Goal: Navigation & Orientation: Understand site structure

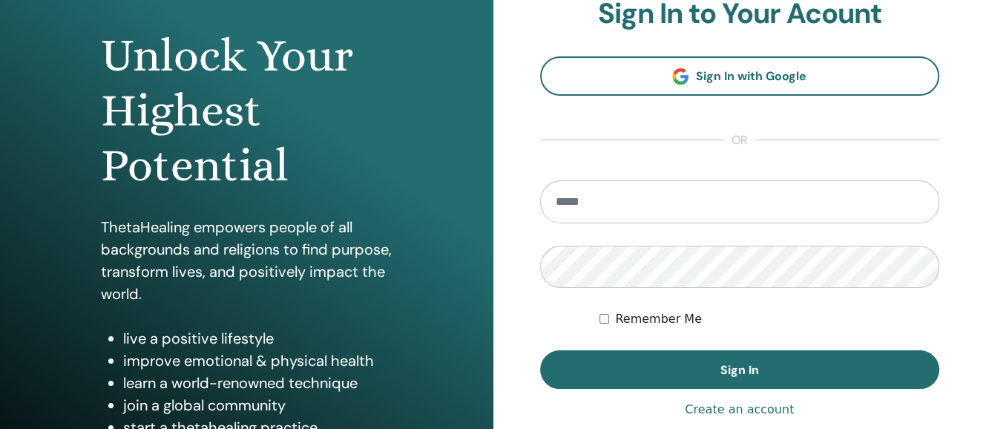
scroll to position [137, 0]
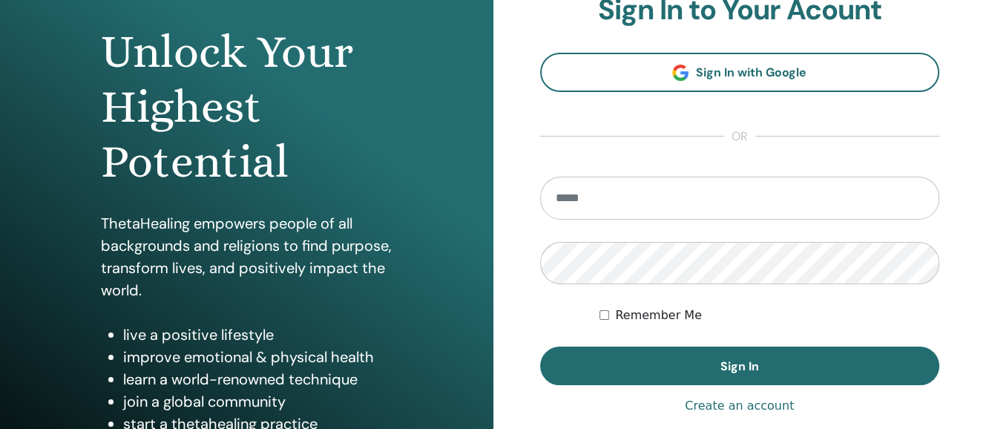
click at [657, 197] on input "email" at bounding box center [740, 198] width 400 height 43
type input "**********"
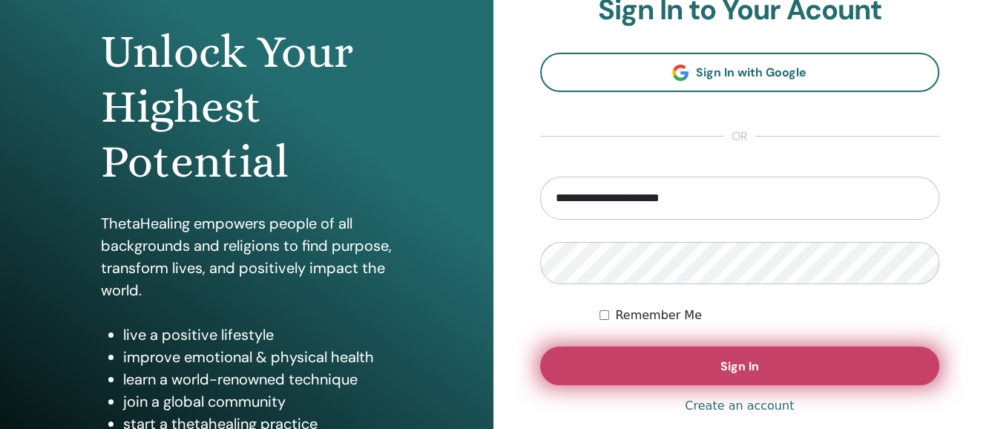
click at [735, 358] on span "Sign In" at bounding box center [740, 366] width 39 height 16
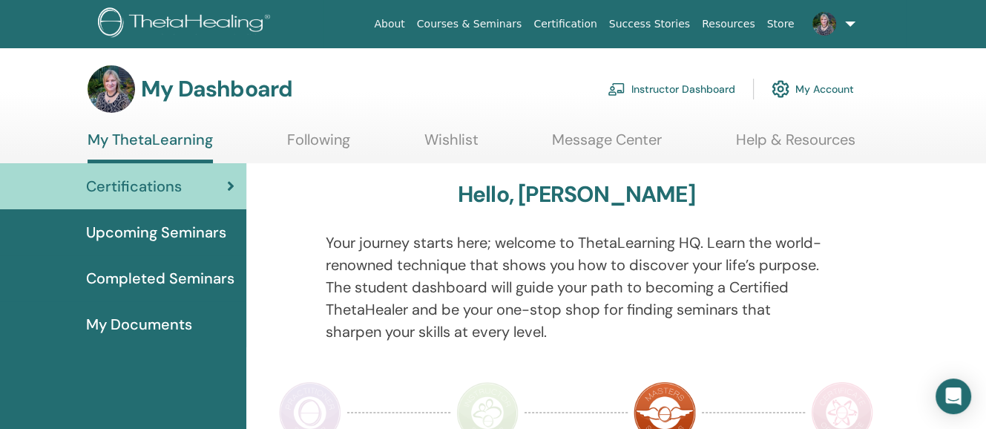
drag, startPoint x: 991, startPoint y: 92, endPoint x: 971, endPoint y: 79, distance: 23.7
click at [971, 79] on html "About Courses & Seminars Certification Success Stories Resources Store PC Pauli…" at bounding box center [493, 214] width 986 height 429
click at [151, 226] on span "Upcoming Seminars" at bounding box center [156, 232] width 140 height 22
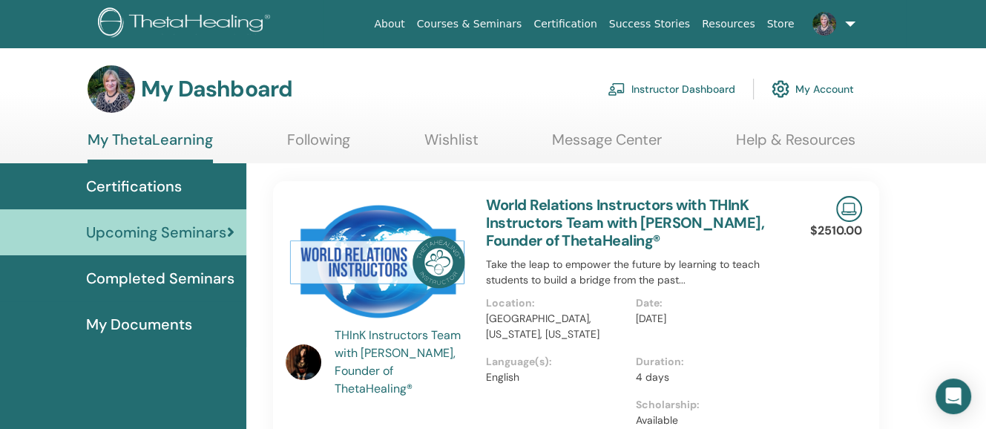
click at [172, 271] on span "Completed Seminars" at bounding box center [160, 278] width 148 height 22
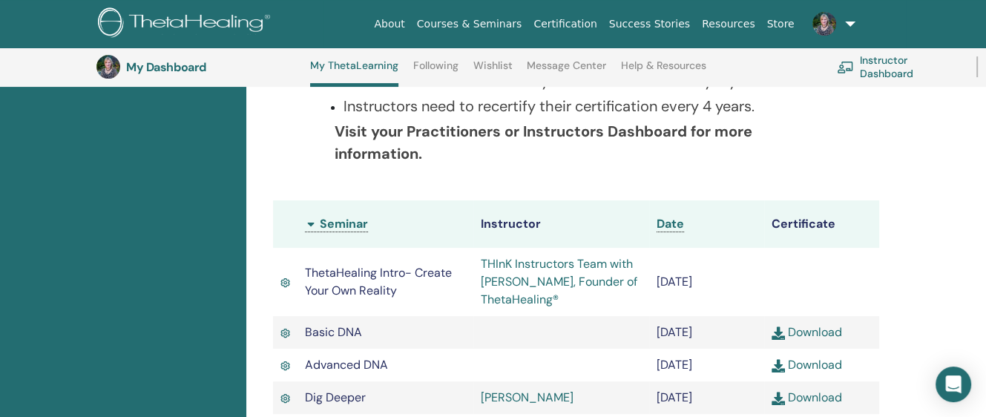
scroll to position [132, 0]
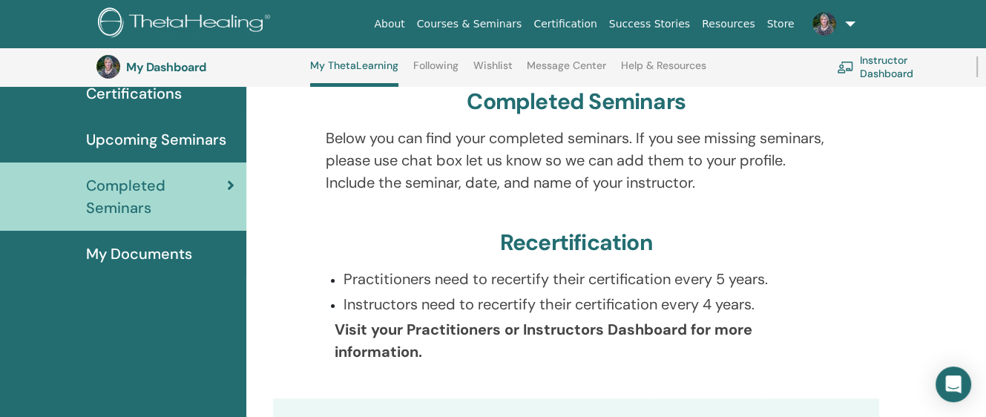
click at [160, 249] on span "My Documents" at bounding box center [139, 254] width 106 height 22
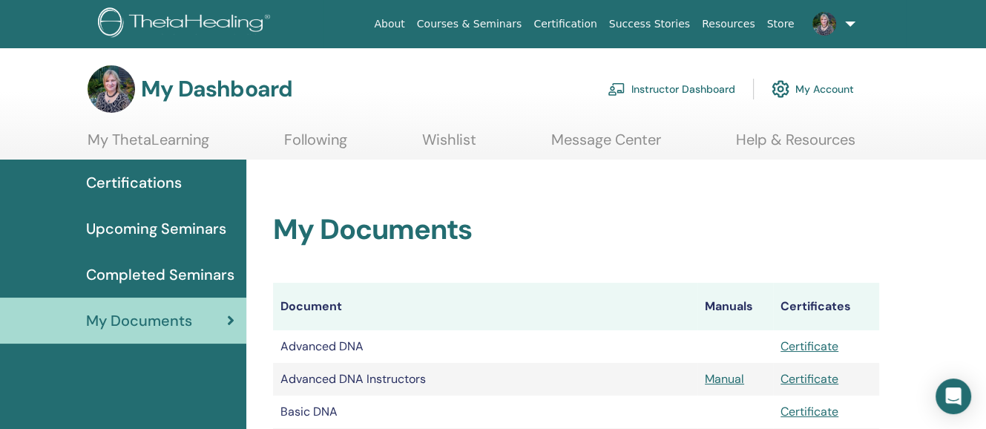
click at [317, 134] on link "Following" at bounding box center [315, 145] width 63 height 29
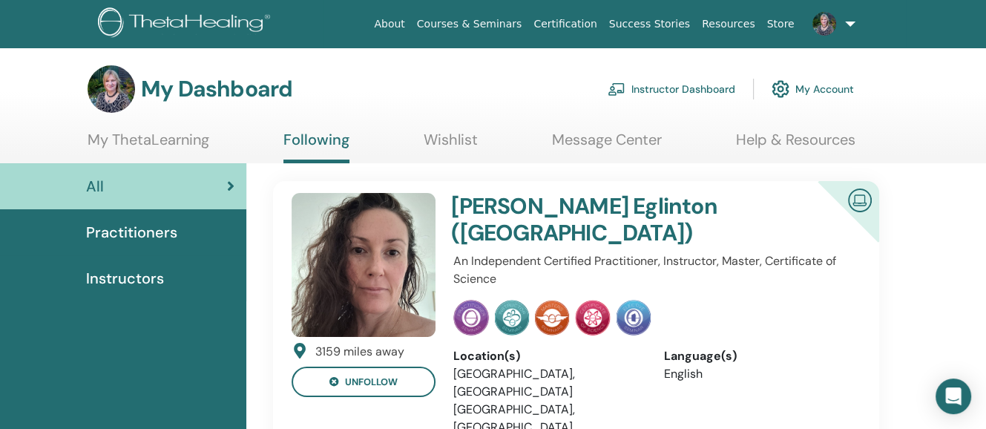
click at [445, 134] on link "Wishlist" at bounding box center [451, 145] width 54 height 29
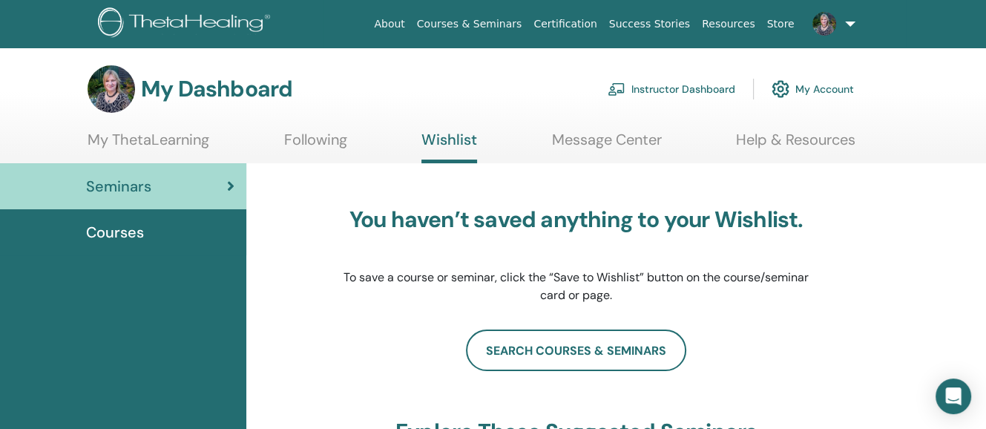
click at [612, 134] on link "Message Center" at bounding box center [607, 145] width 110 height 29
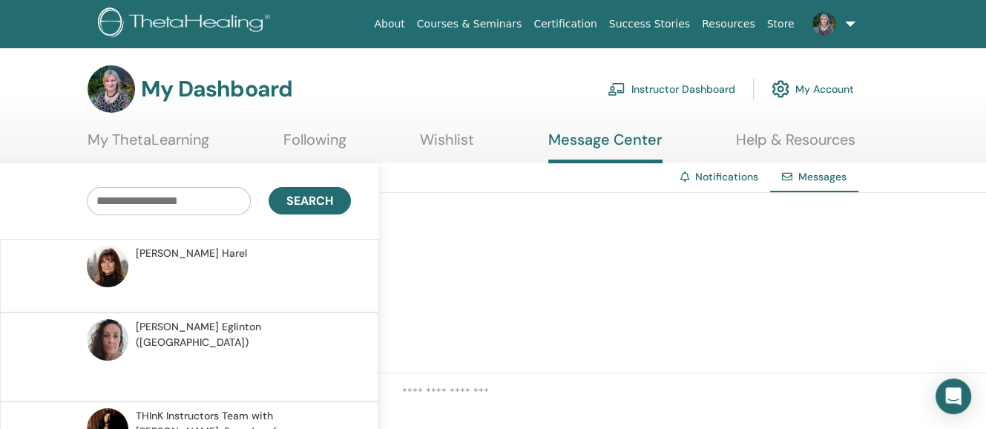
click at [849, 17] on link at bounding box center [831, 23] width 61 height 47
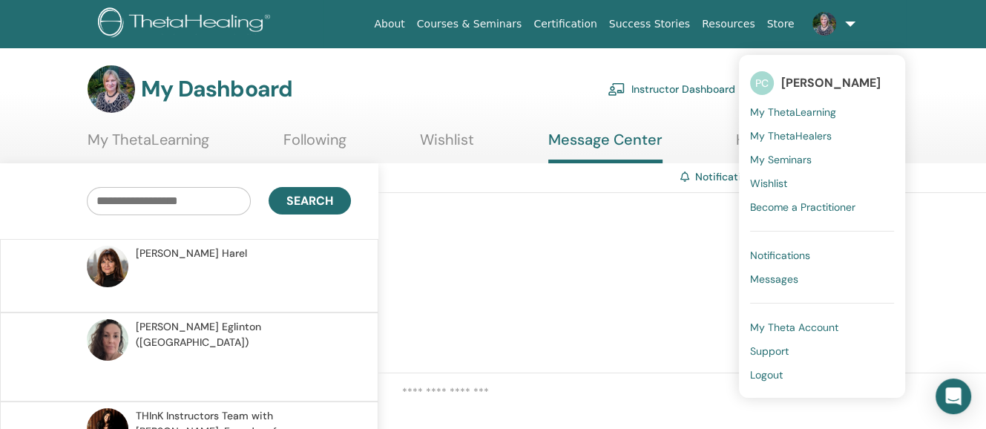
click at [657, 83] on link "Instructor Dashboard" at bounding box center [672, 89] width 128 height 33
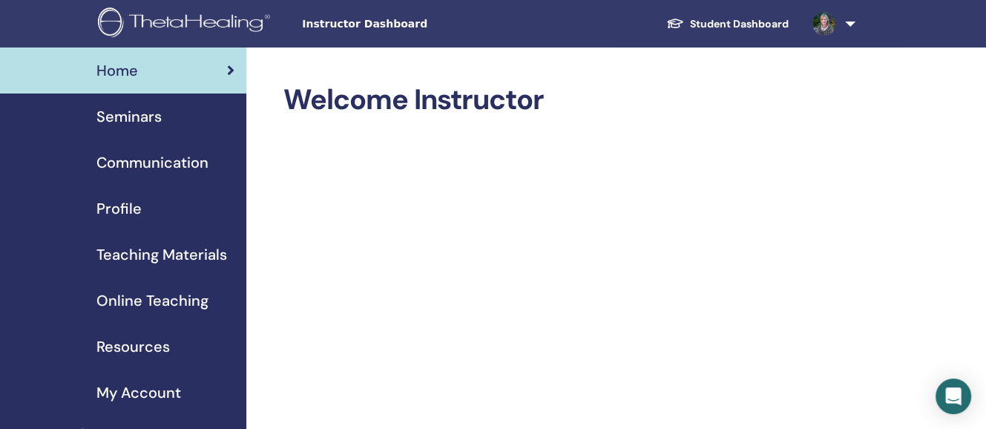
click at [135, 108] on span "Seminars" at bounding box center [128, 116] width 65 height 22
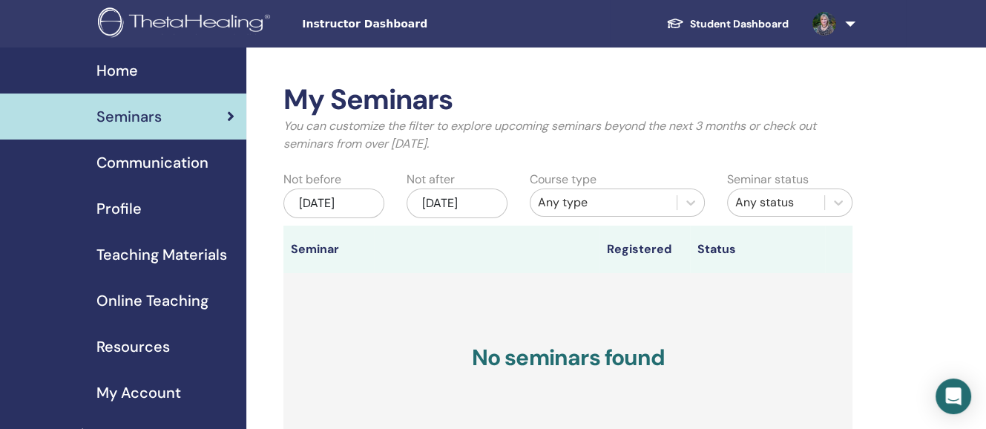
click at [141, 157] on span "Communication" at bounding box center [152, 162] width 112 height 22
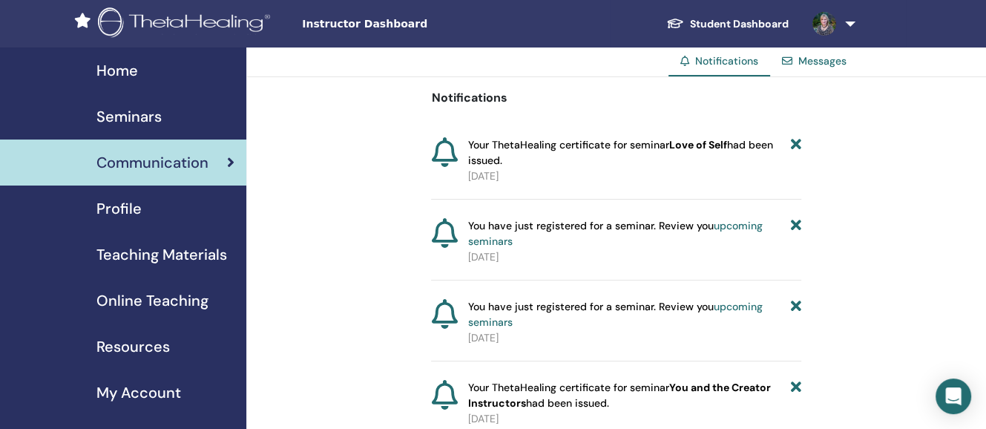
click at [129, 206] on span "Profile" at bounding box center [118, 208] width 45 height 22
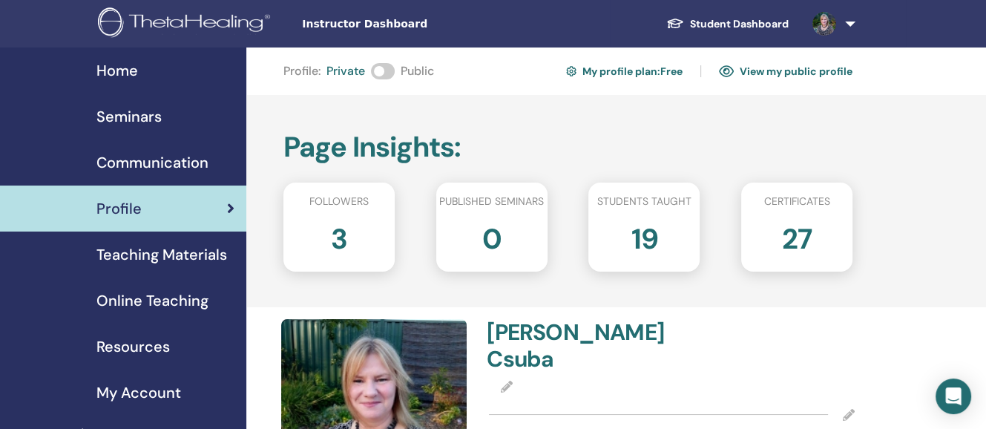
click at [132, 246] on span "Teaching Materials" at bounding box center [161, 254] width 131 height 22
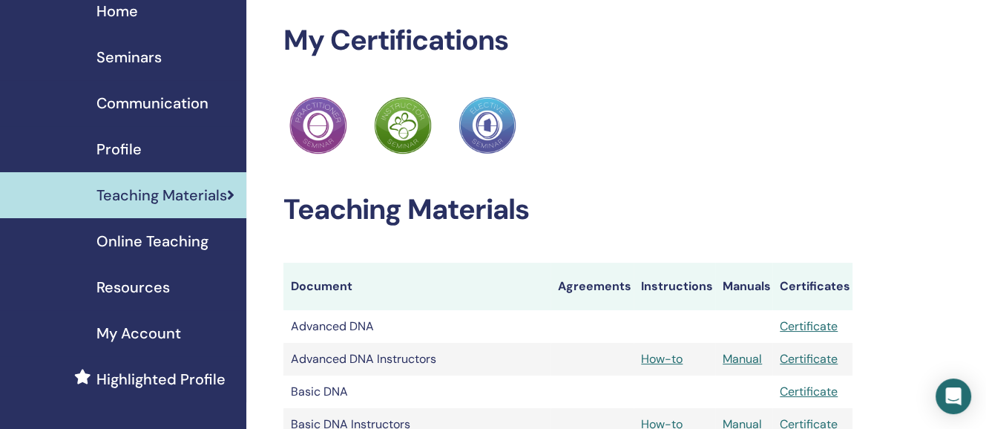
scroll to position [47, 0]
